Goal: Transaction & Acquisition: Purchase product/service

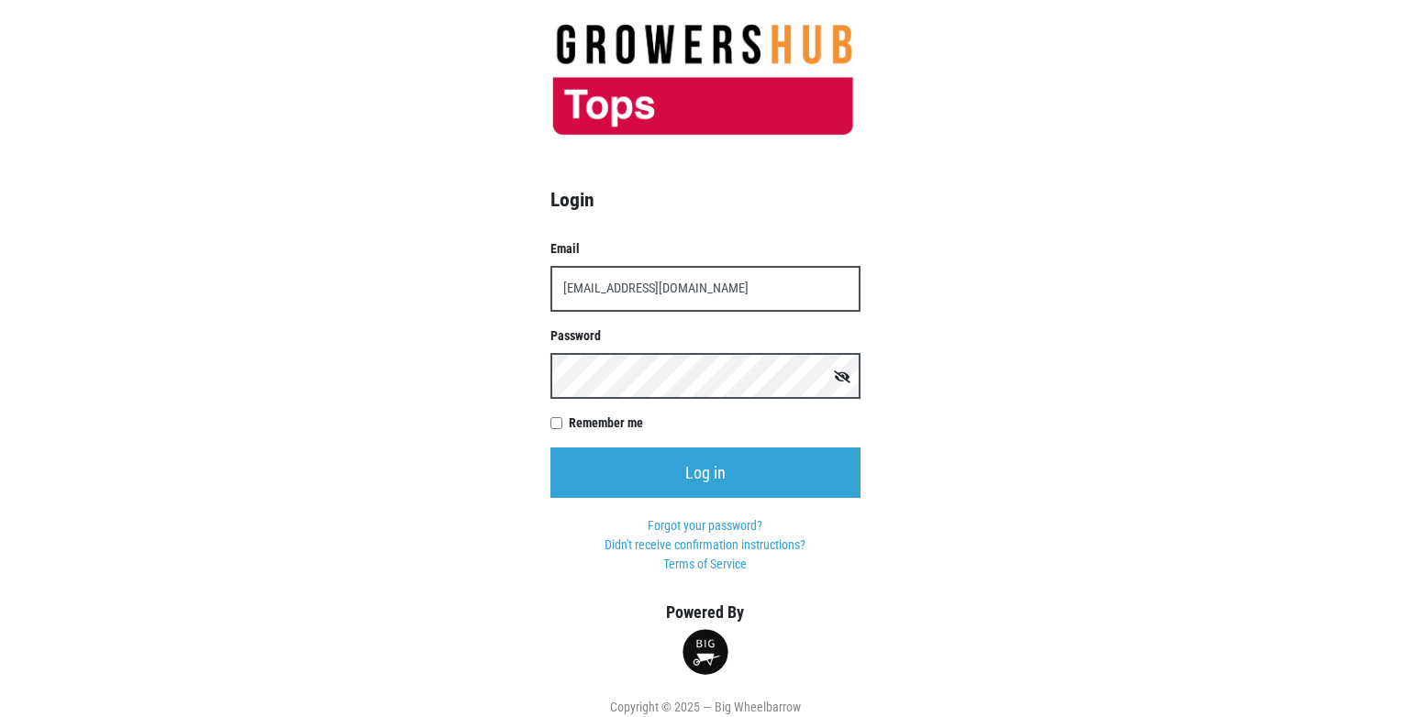
type input "[EMAIL_ADDRESS][DOMAIN_NAME]"
click at [550, 448] on input "Log in" at bounding box center [705, 473] width 310 height 50
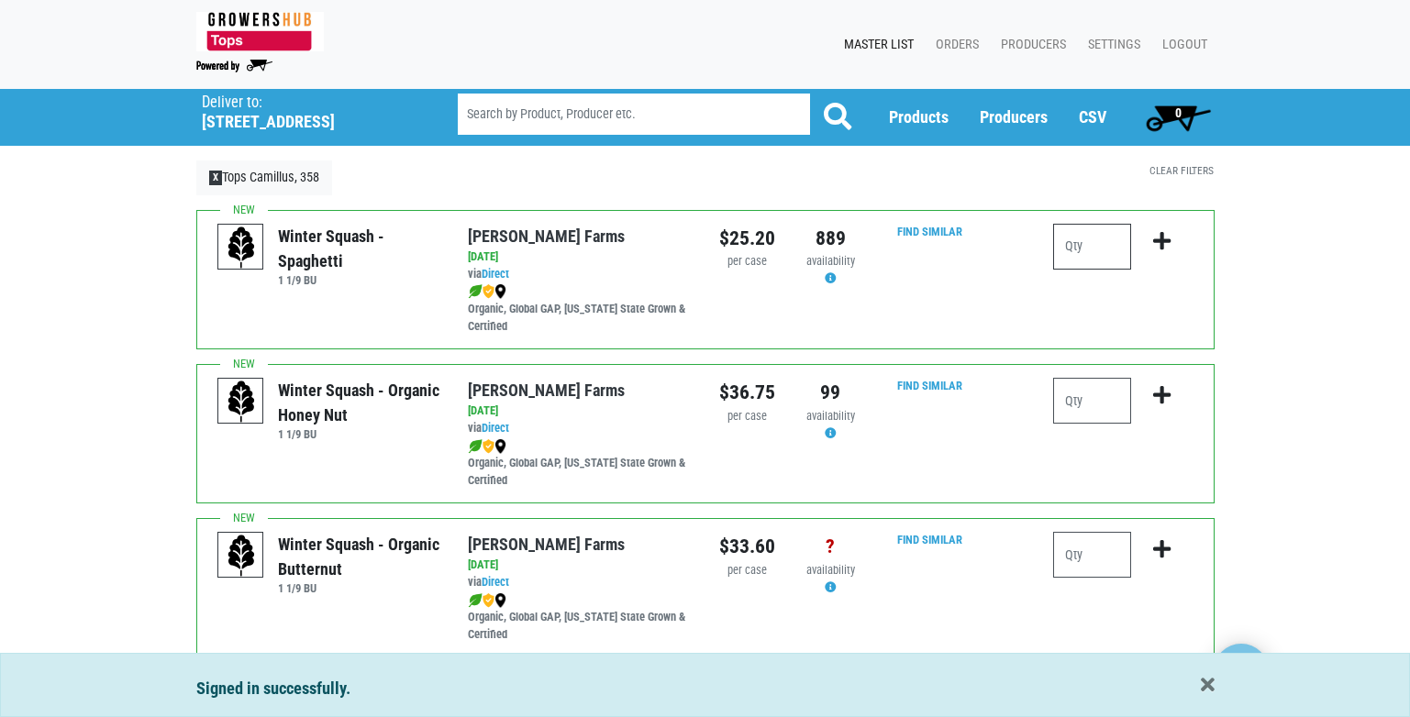
click at [1082, 245] on input "number" at bounding box center [1092, 247] width 78 height 46
type input "2"
click at [1163, 240] on icon "submit" at bounding box center [1161, 241] width 17 height 20
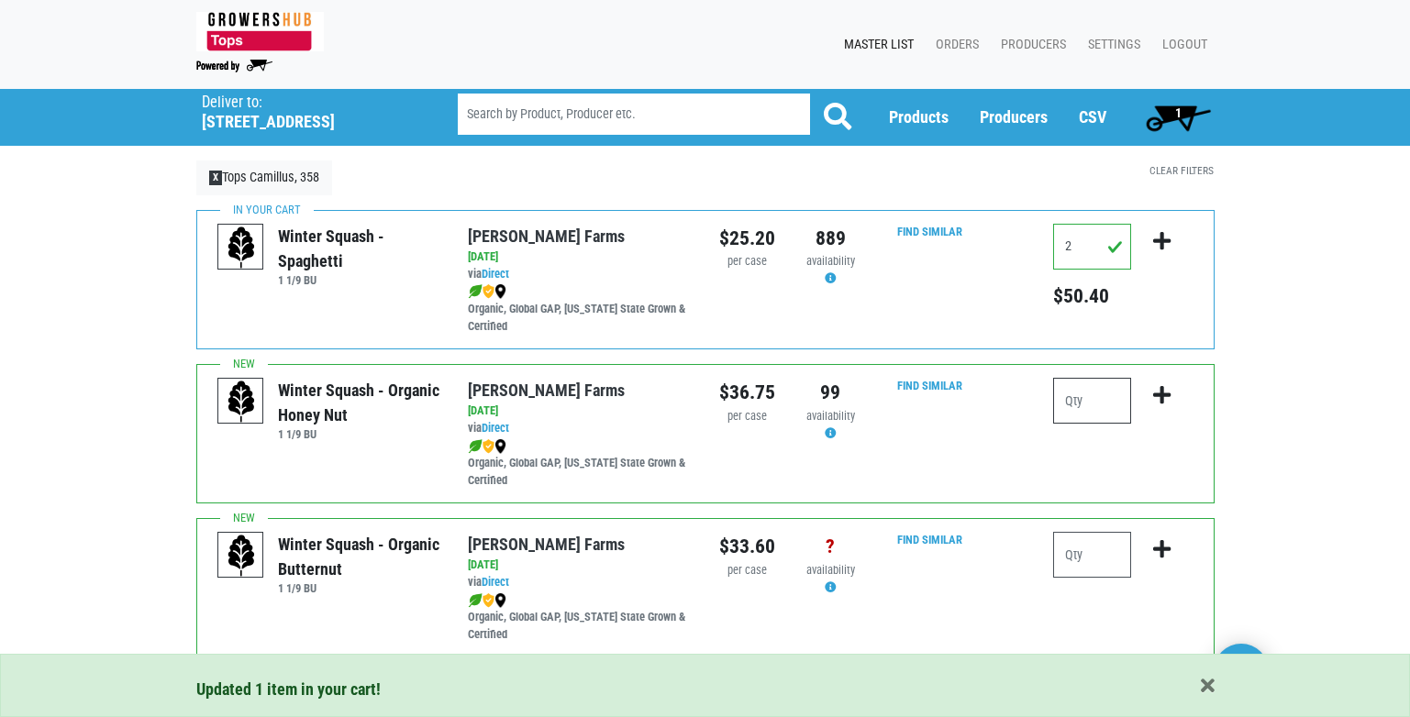
click at [1104, 400] on input "number" at bounding box center [1092, 401] width 78 height 46
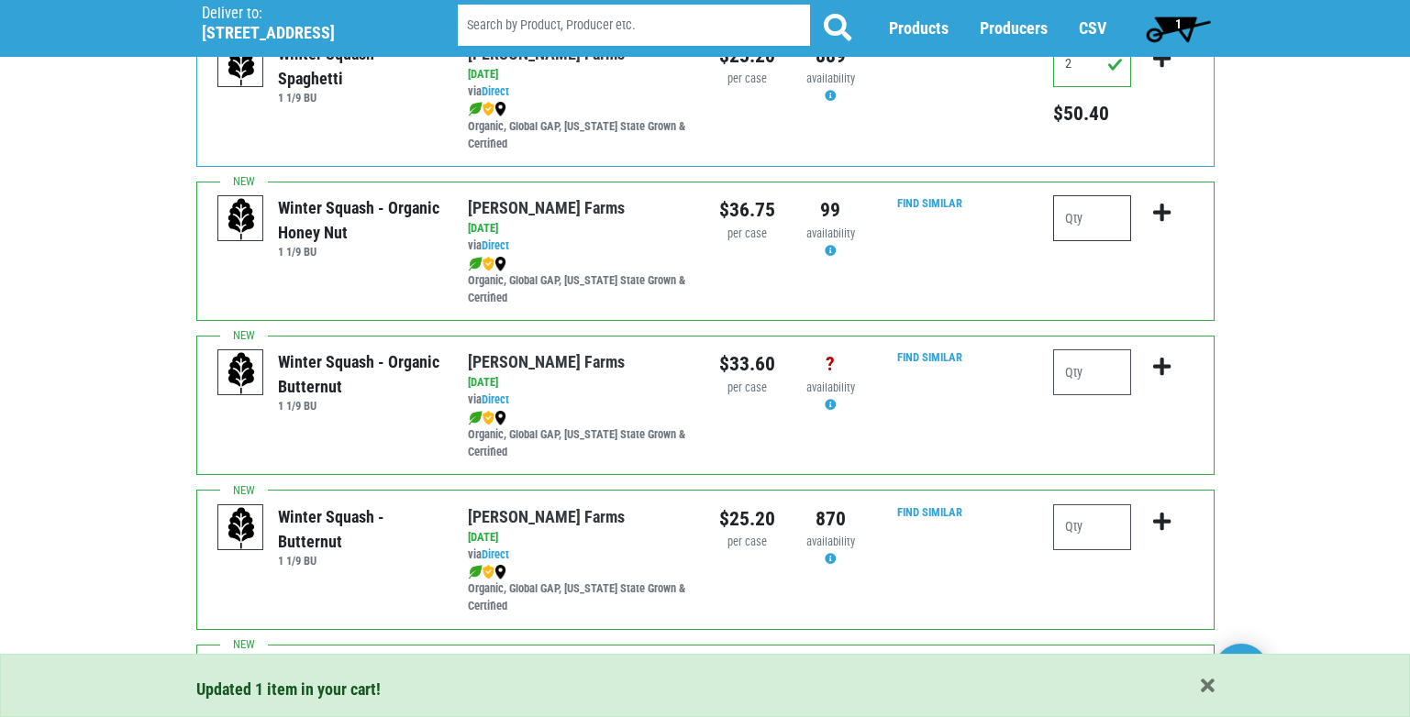
scroll to position [183, 0]
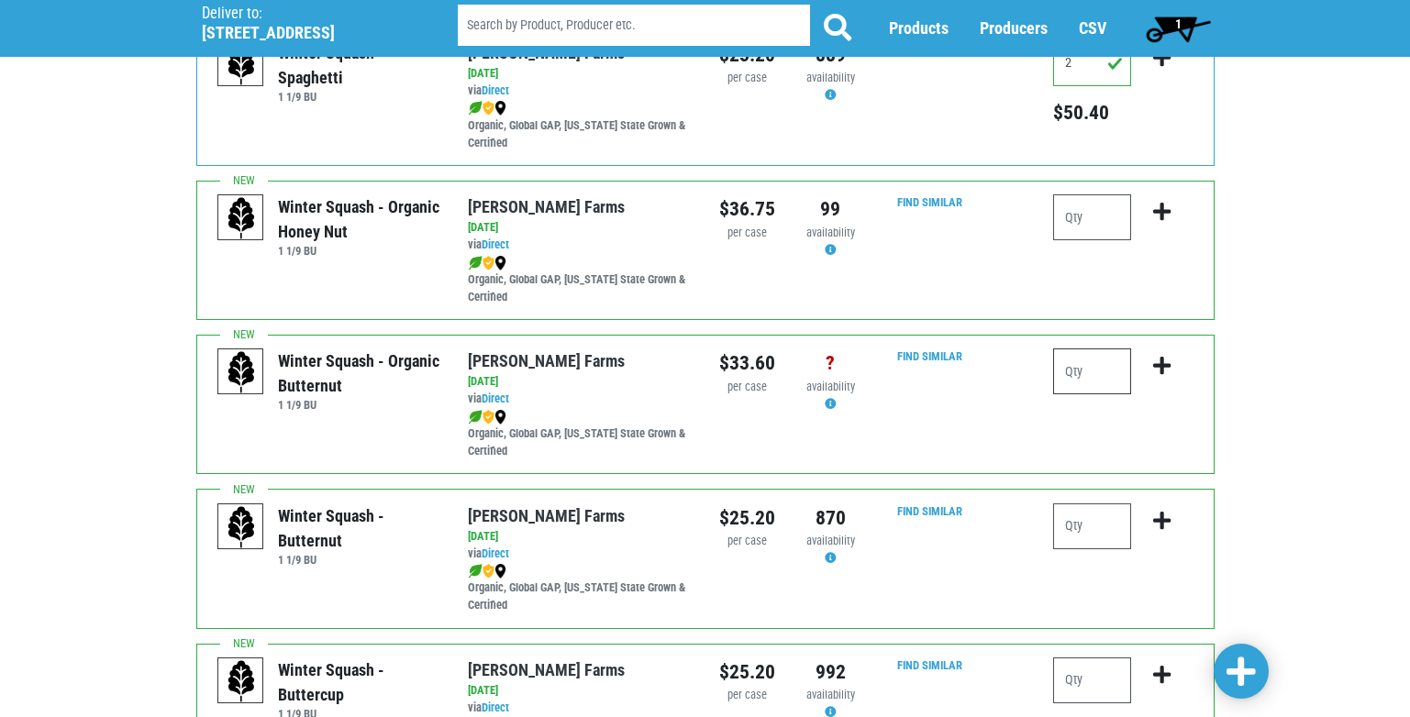
click at [1105, 375] on input "number" at bounding box center [1092, 372] width 78 height 46
type input "3"
click at [1164, 369] on icon "submit" at bounding box center [1161, 366] width 17 height 20
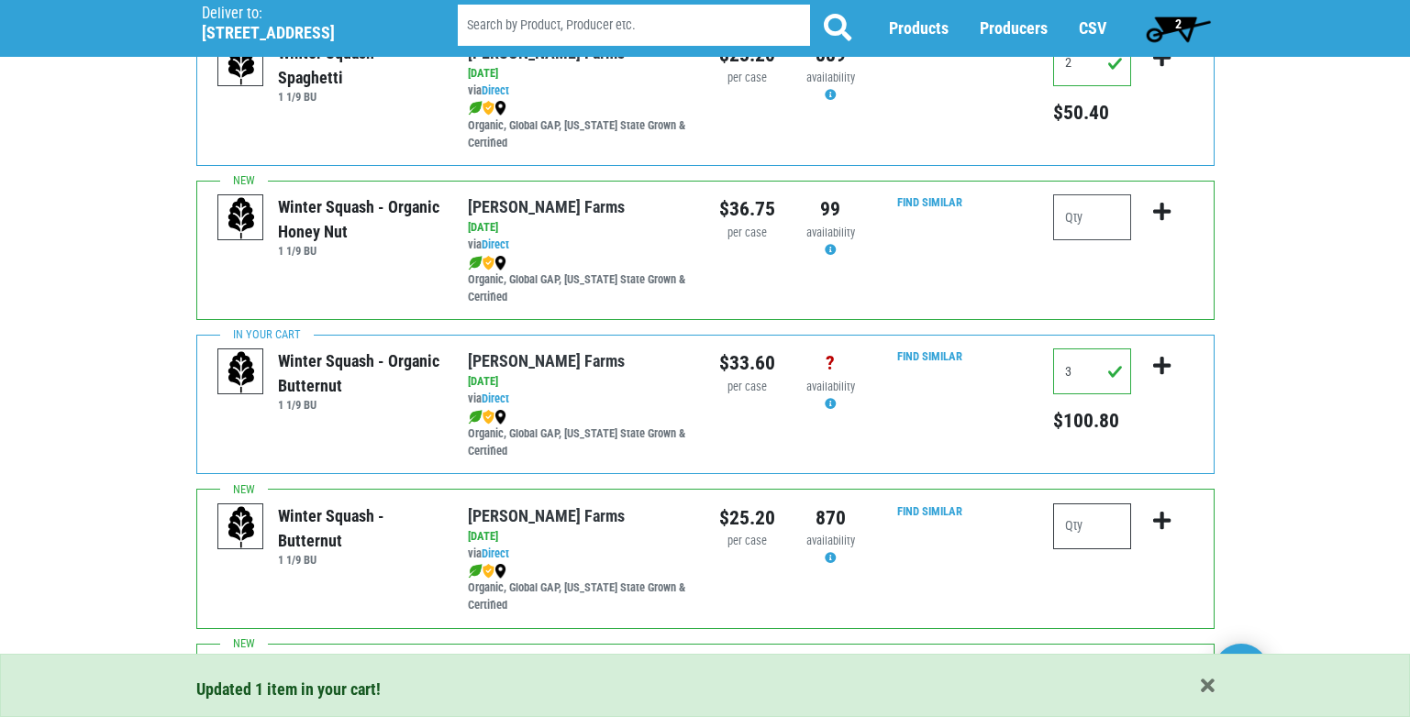
click at [1083, 525] on input "number" at bounding box center [1092, 527] width 78 height 46
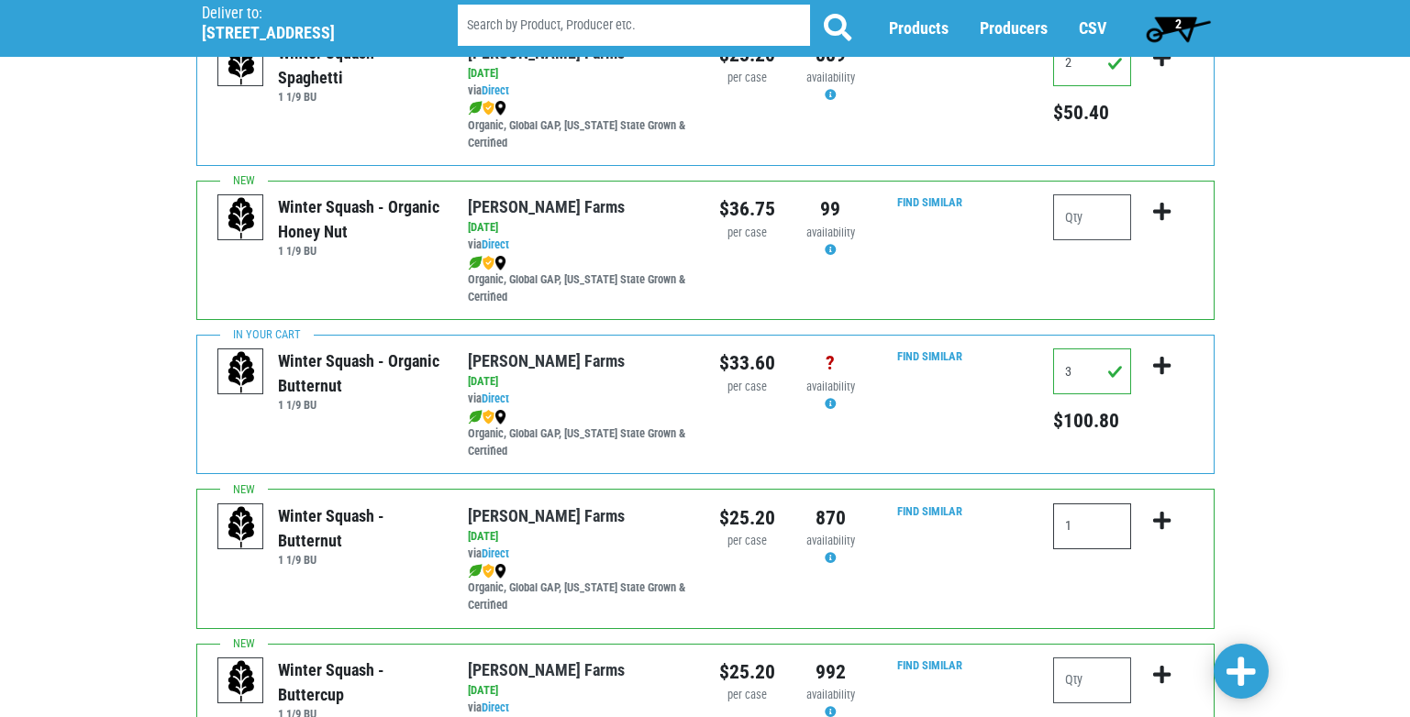
type input "1"
click at [1159, 520] on icon "submit" at bounding box center [1161, 521] width 17 height 20
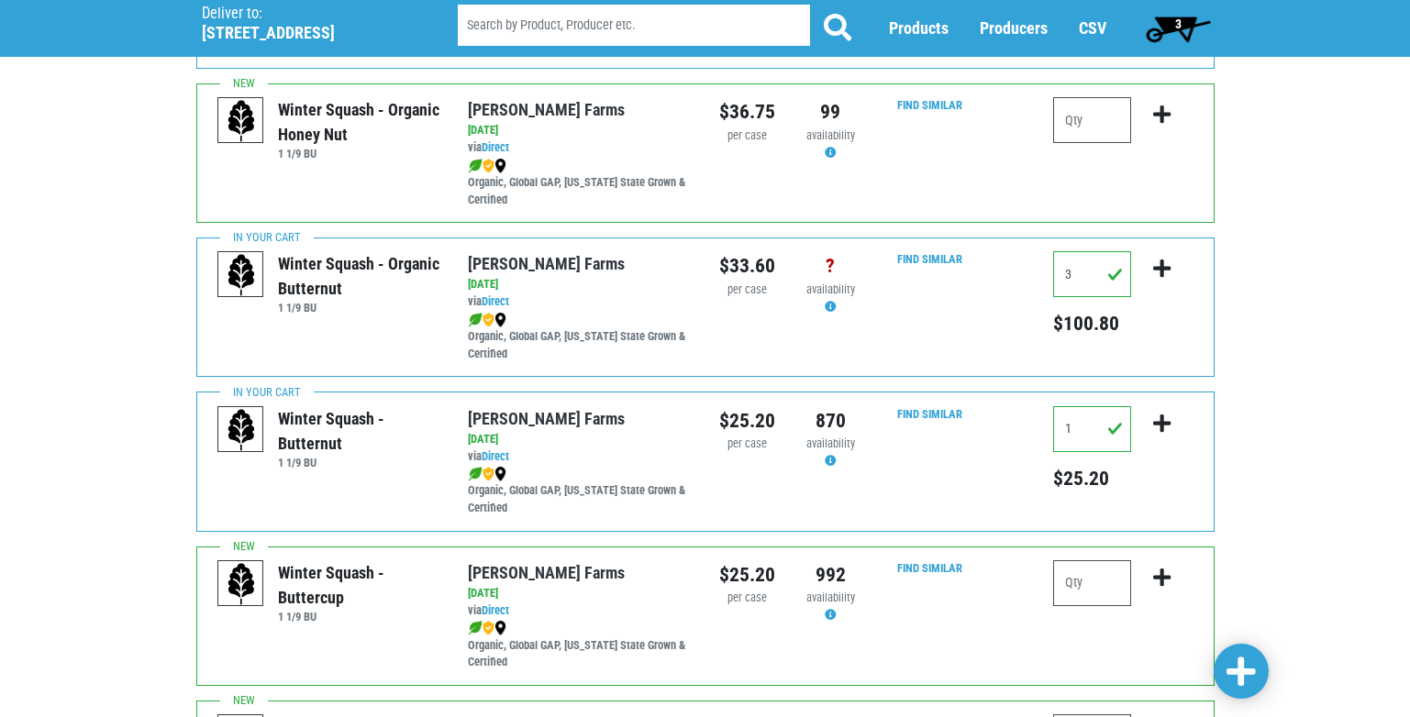
scroll to position [275, 0]
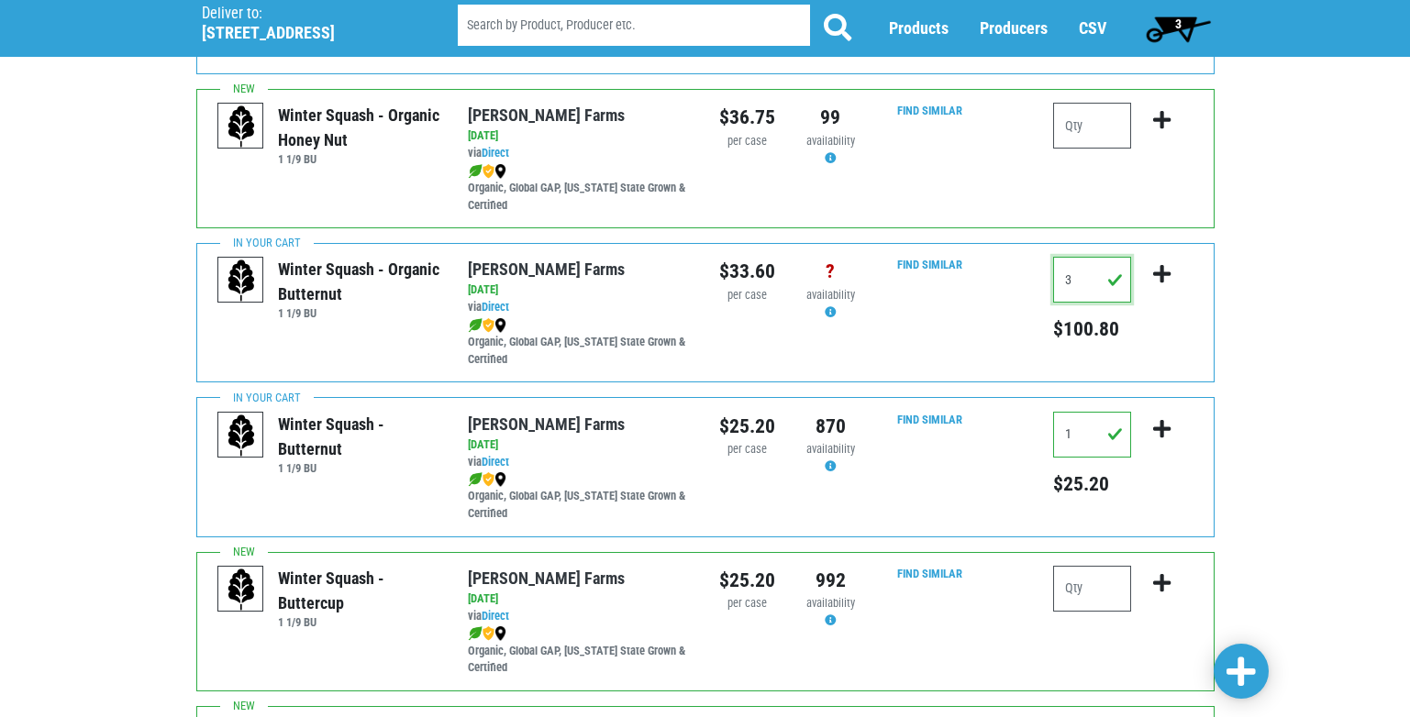
click at [1102, 283] on input "3" at bounding box center [1092, 280] width 78 height 46
click at [1161, 277] on icon "submit" at bounding box center [1161, 274] width 17 height 20
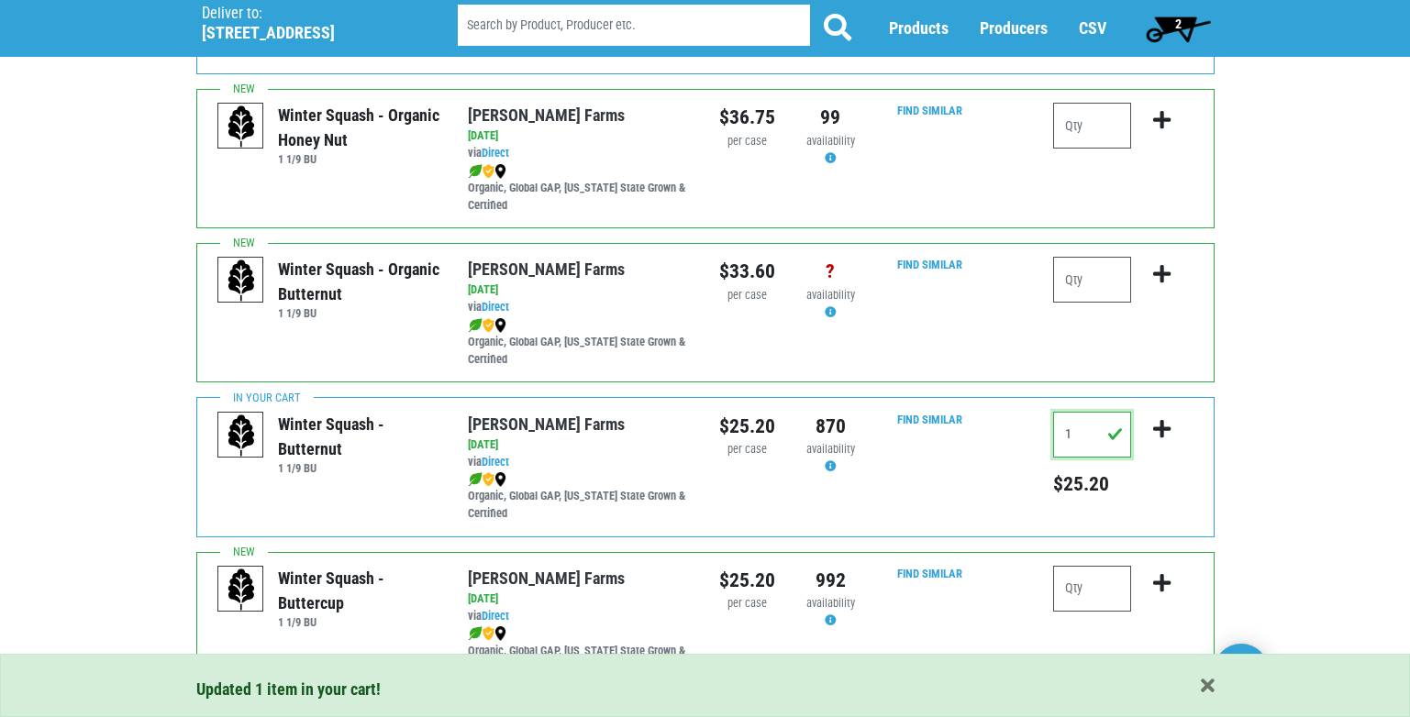
click at [1095, 435] on input "1" at bounding box center [1092, 435] width 78 height 46
type input "3"
click at [1160, 426] on icon "submit" at bounding box center [1161, 429] width 17 height 20
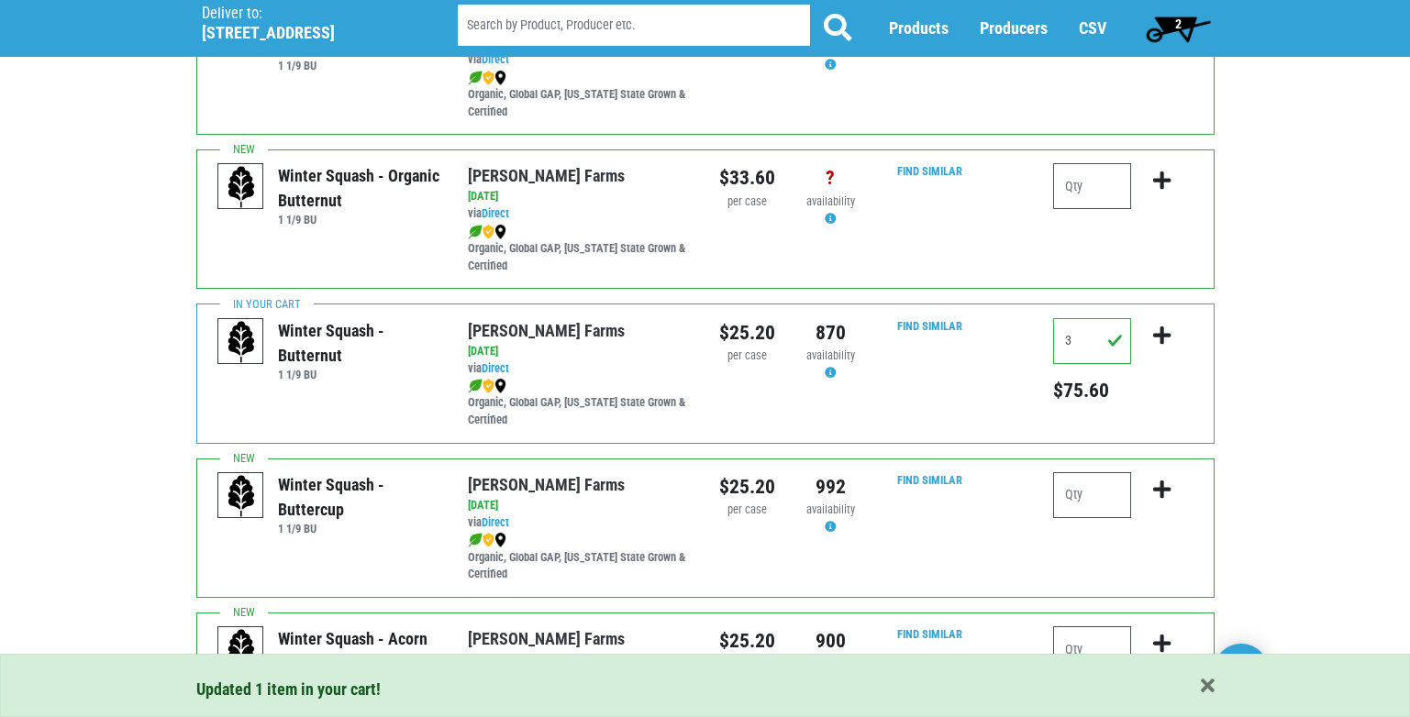
scroll to position [367, 0]
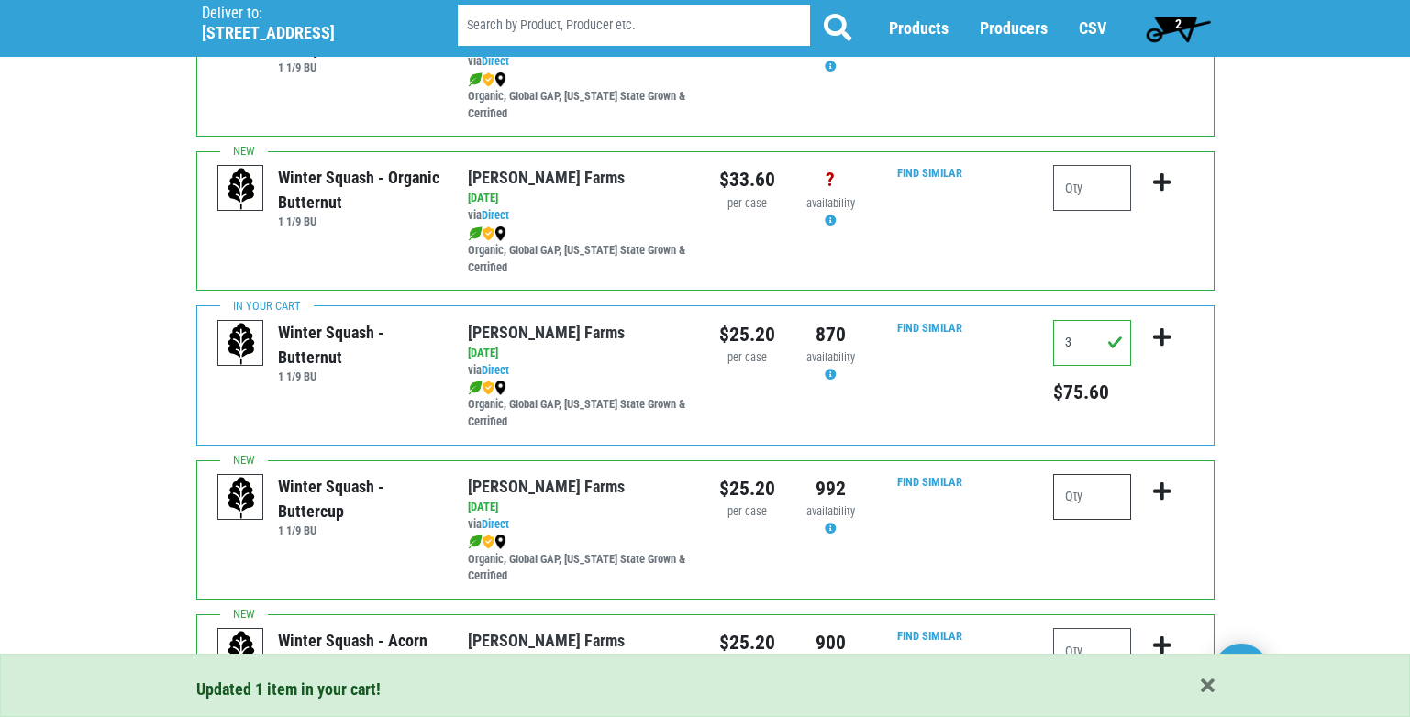
click at [1103, 498] on input "number" at bounding box center [1092, 497] width 78 height 46
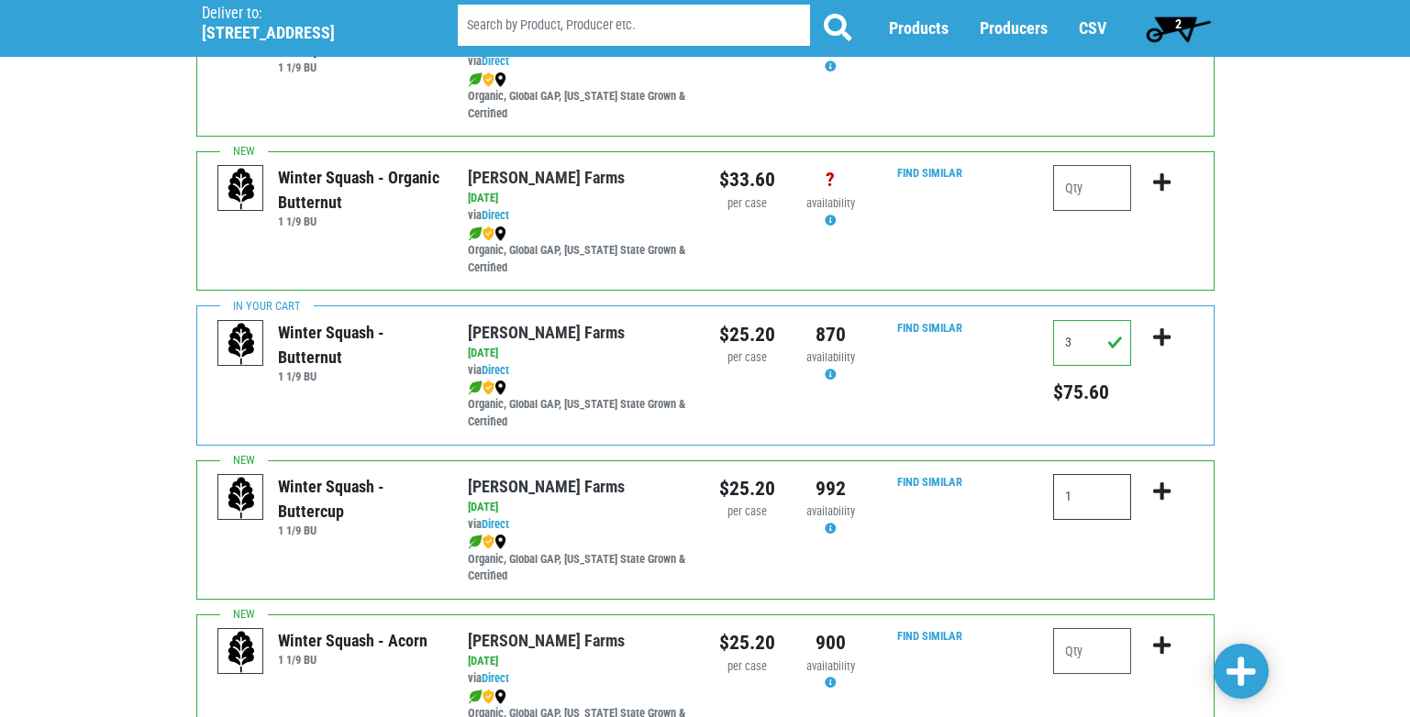
type input "1"
click at [1164, 494] on icon "submit" at bounding box center [1161, 492] width 17 height 20
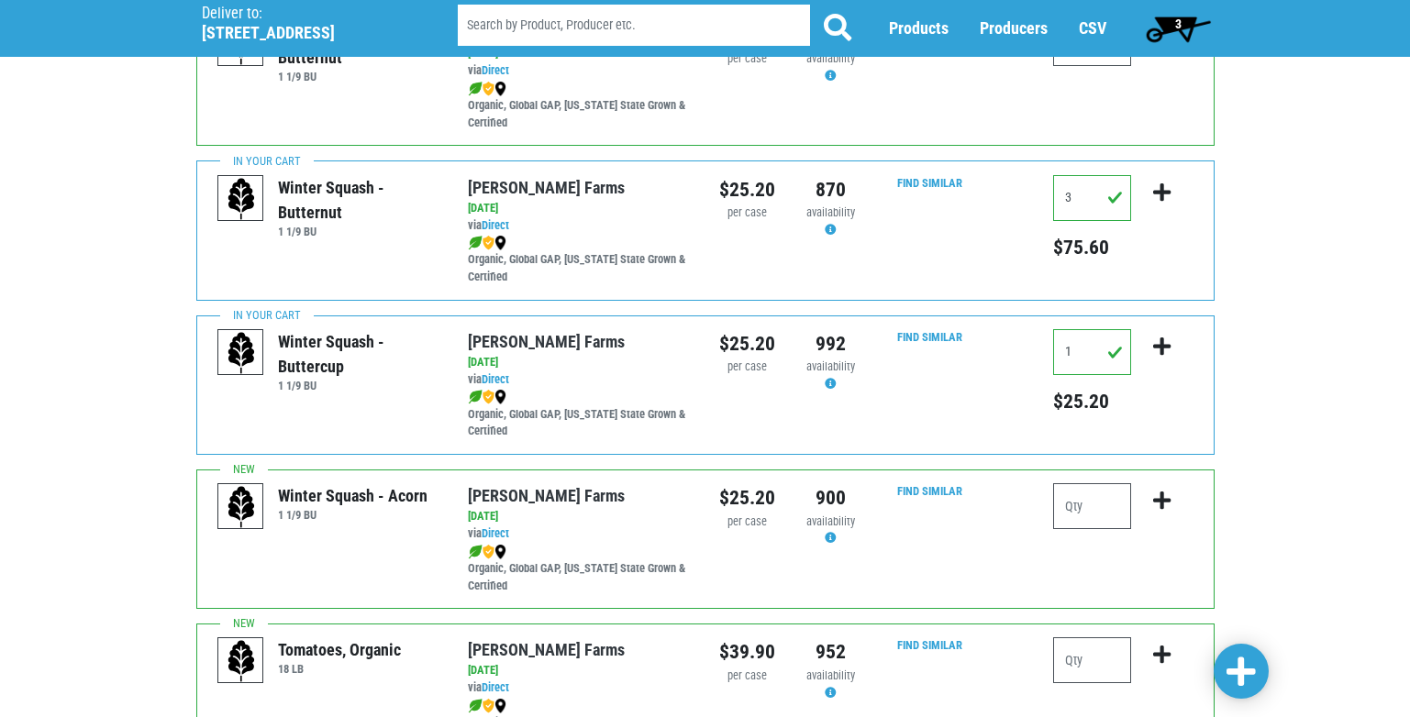
scroll to position [550, 0]
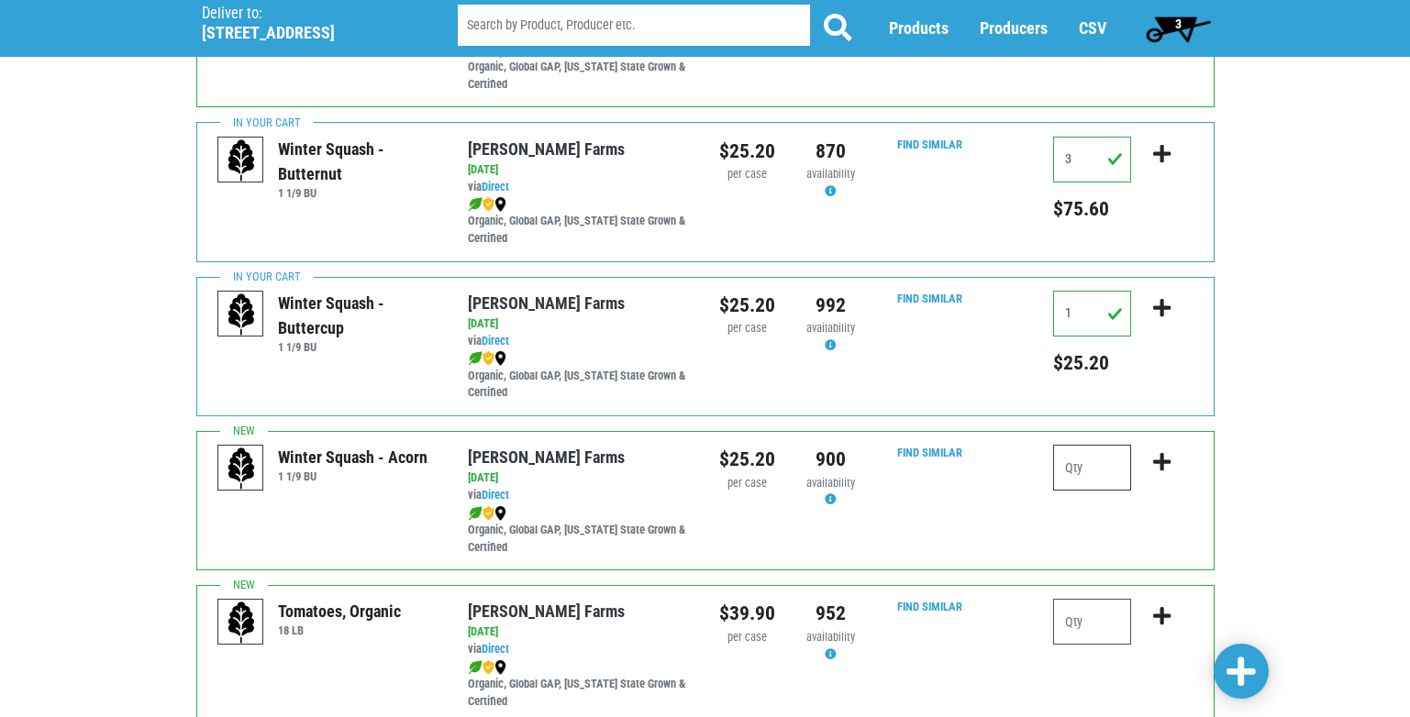
click at [1118, 476] on input "number" at bounding box center [1092, 468] width 78 height 46
type input "3"
click at [1163, 460] on icon "submit" at bounding box center [1161, 462] width 17 height 20
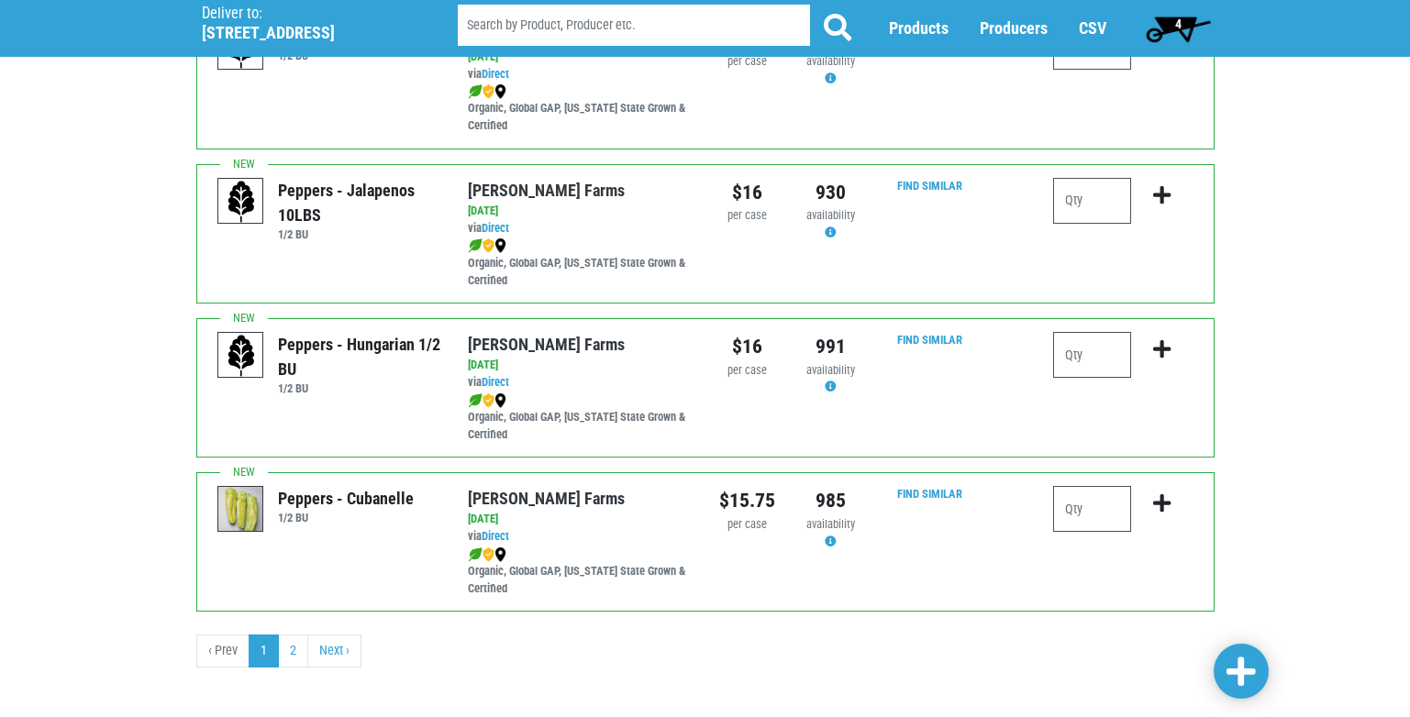
scroll to position [2680, 0]
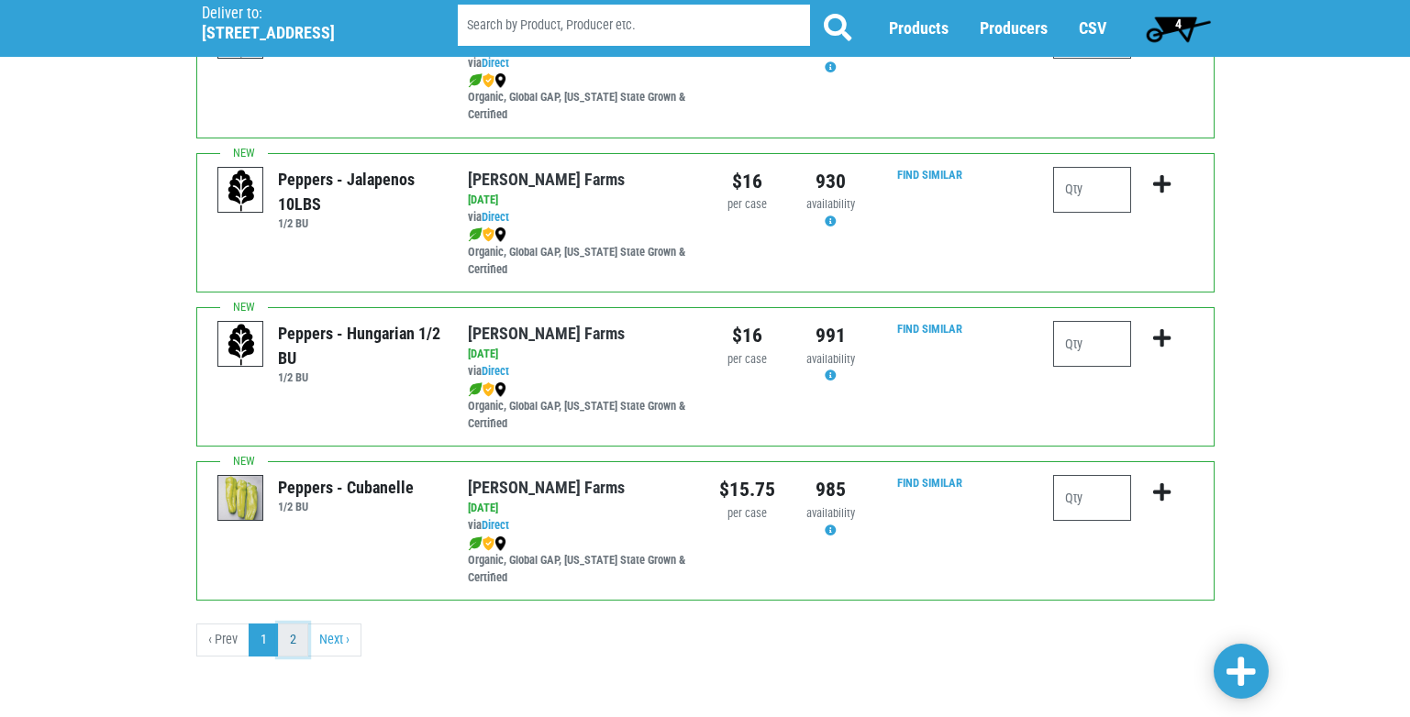
click at [288, 639] on link "2" at bounding box center [293, 640] width 30 height 33
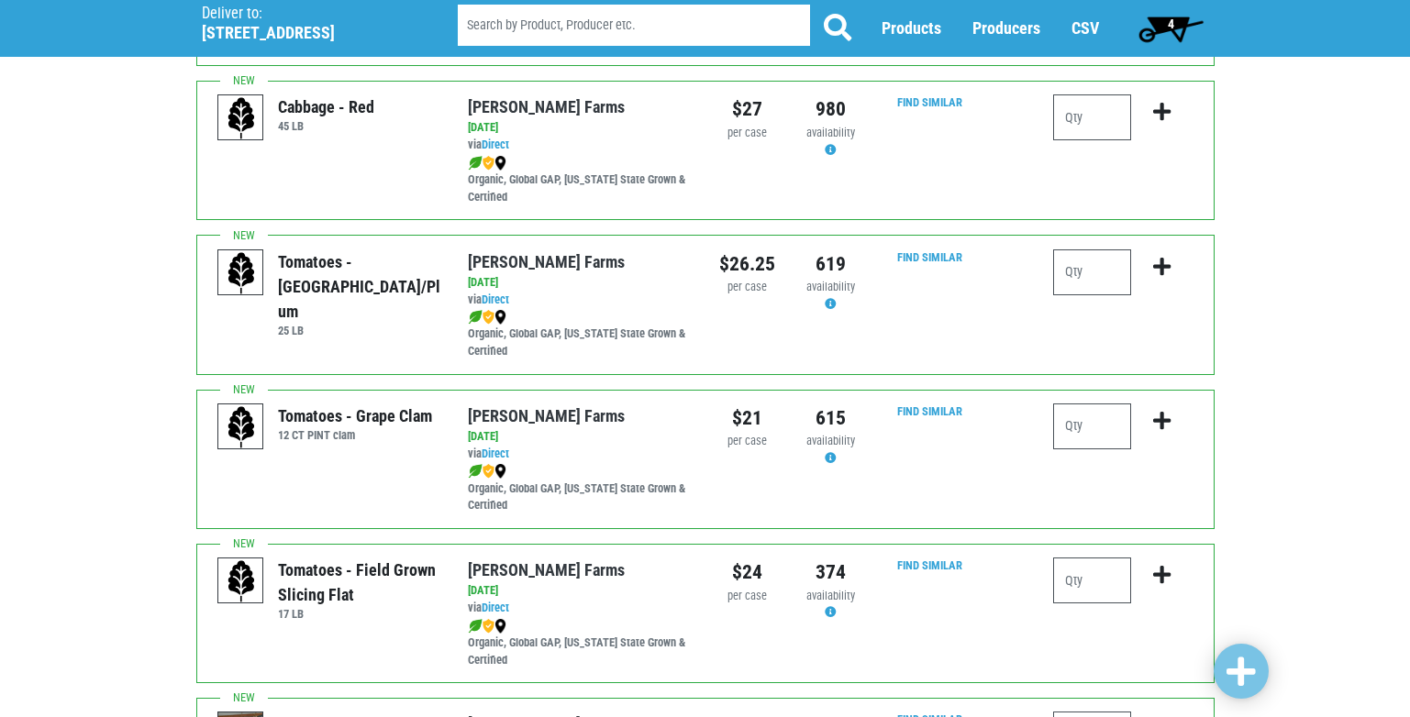
scroll to position [459, 0]
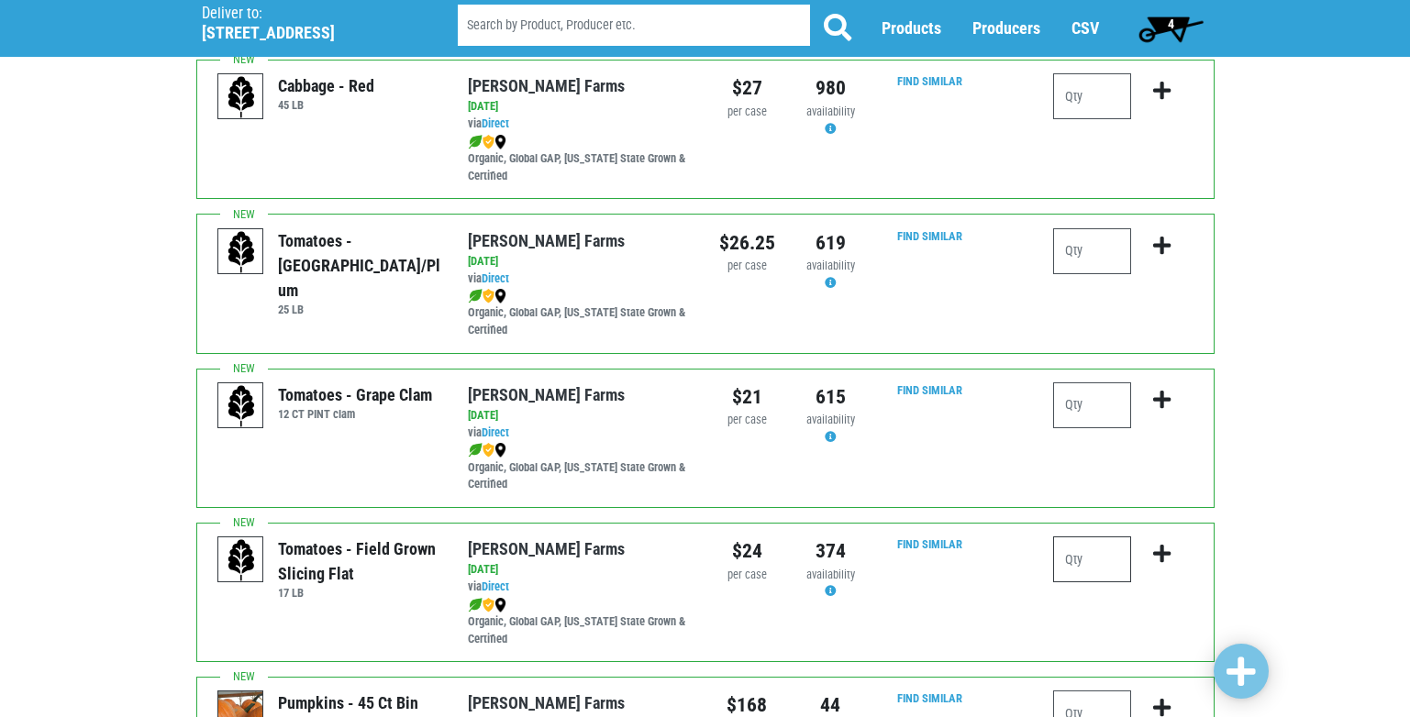
click at [1085, 560] on input "number" at bounding box center [1092, 560] width 78 height 46
type input "2"
click at [1166, 554] on icon "submit" at bounding box center [1161, 554] width 17 height 20
click at [1173, 19] on span "5" at bounding box center [1171, 24] width 6 height 15
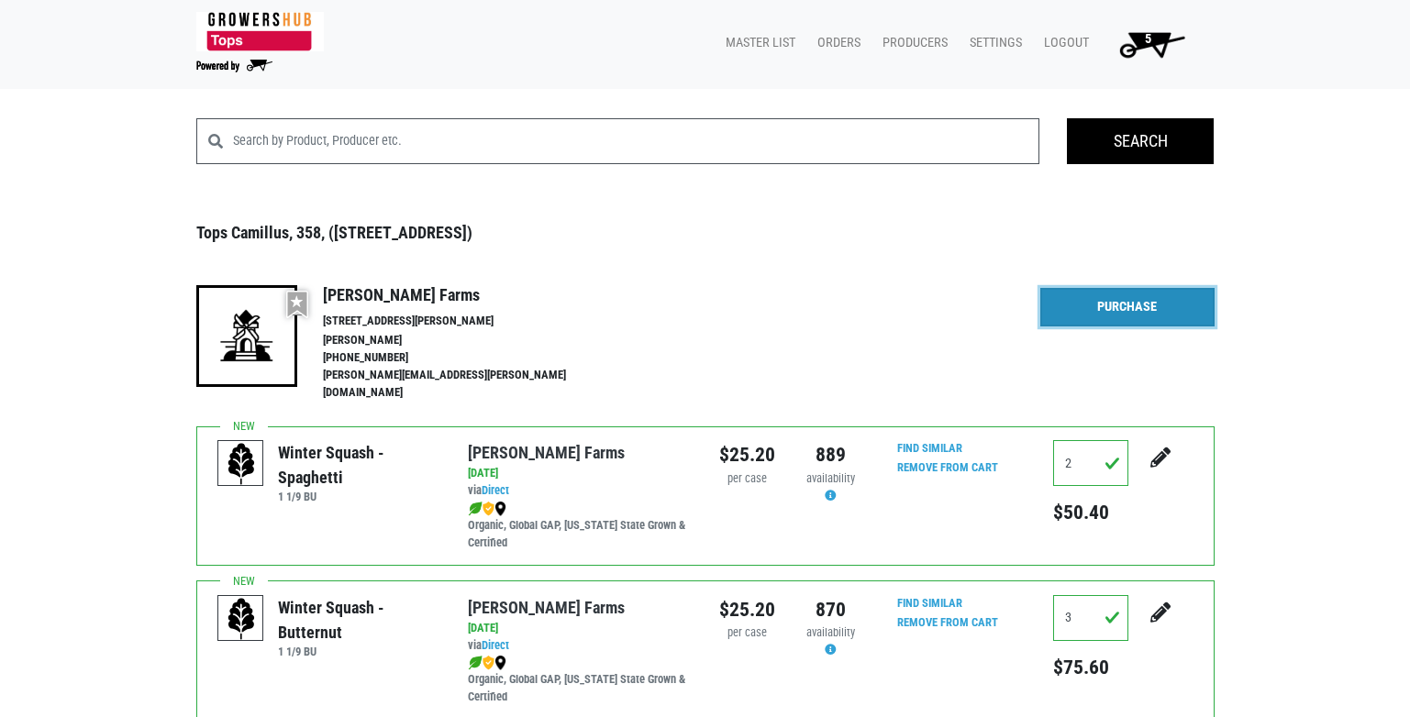
click at [1138, 312] on link "Purchase" at bounding box center [1127, 307] width 174 height 39
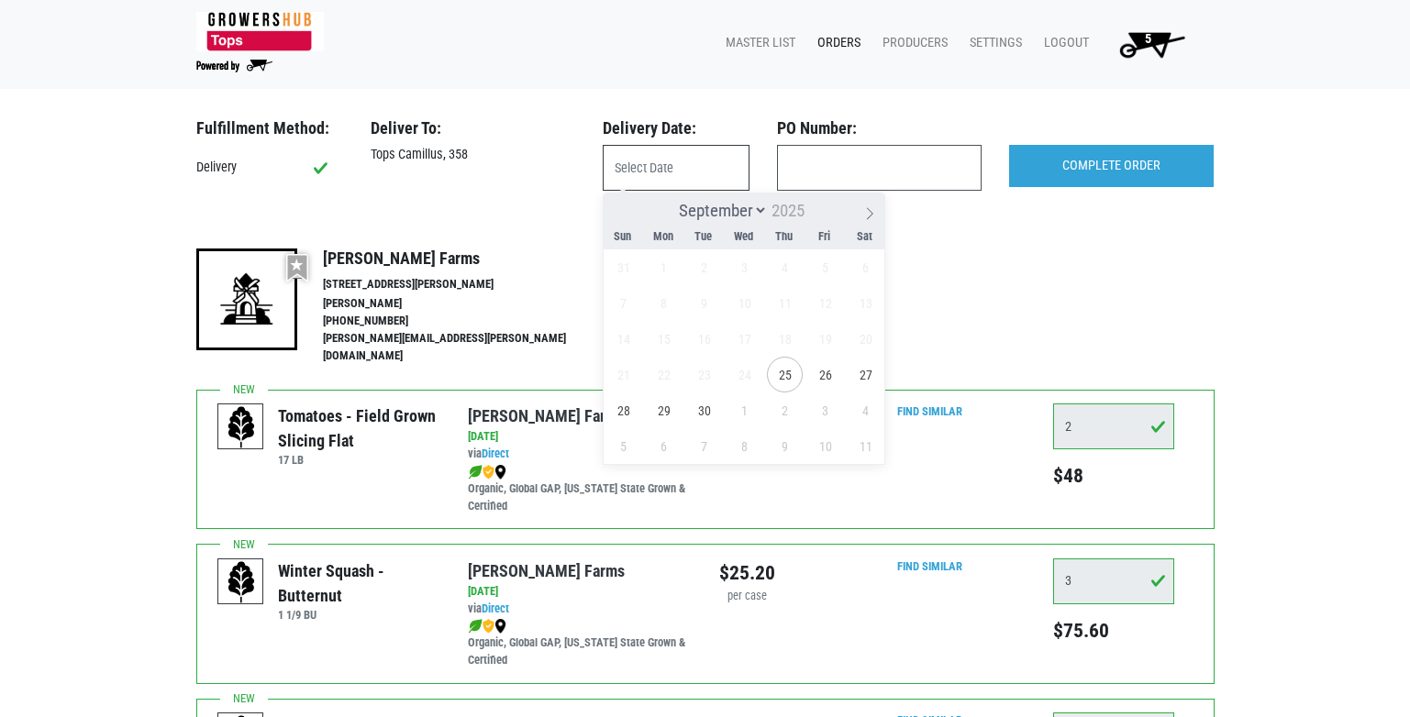
click at [673, 176] on input "text" at bounding box center [676, 168] width 147 height 46
click at [821, 378] on span "26" at bounding box center [825, 375] width 36 height 36
type input "2025-09-26"
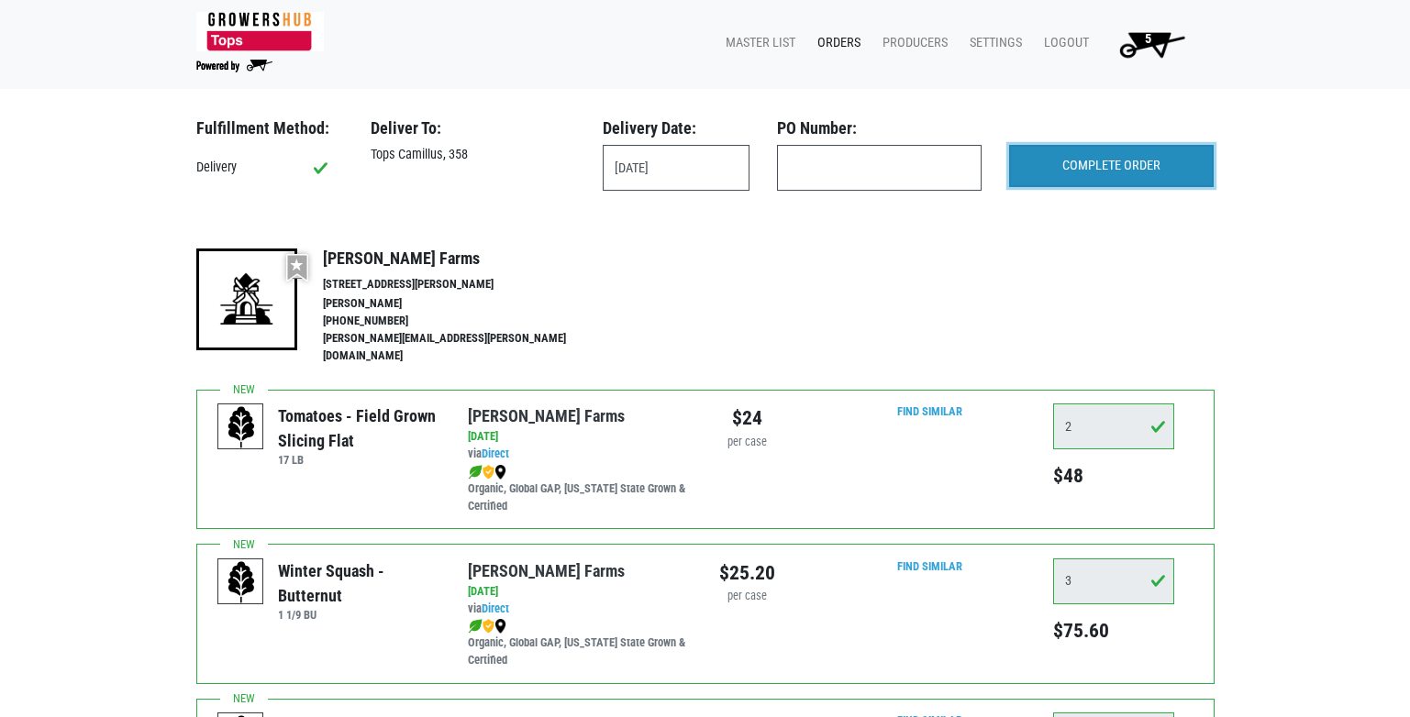
click at [1136, 172] on input "COMPLETE ORDER" at bounding box center [1111, 166] width 205 height 42
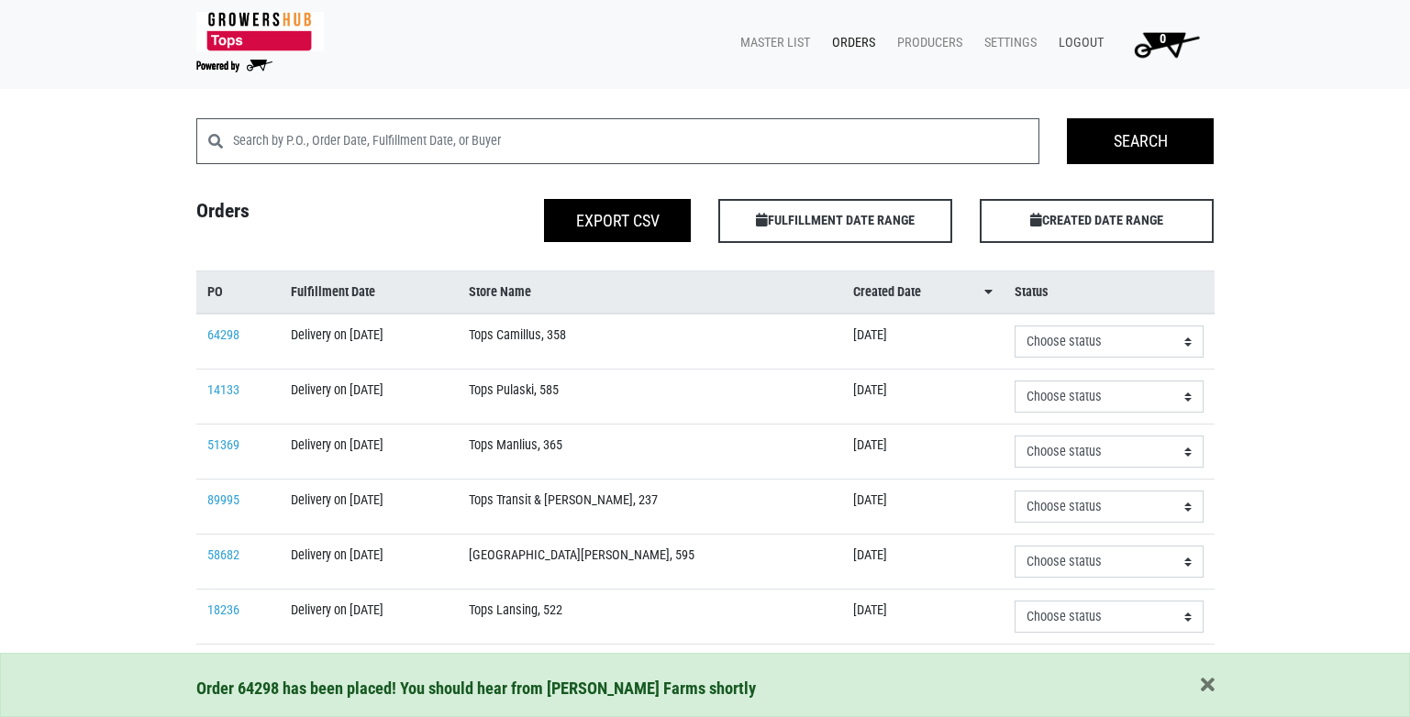
click at [1089, 40] on link "Logout" at bounding box center [1077, 43] width 67 height 35
